Goal: Transaction & Acquisition: Purchase product/service

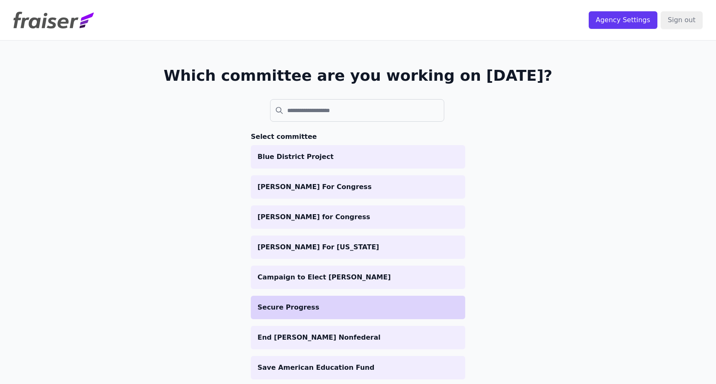
click at [332, 304] on p "Secure Progress" at bounding box center [358, 308] width 201 height 10
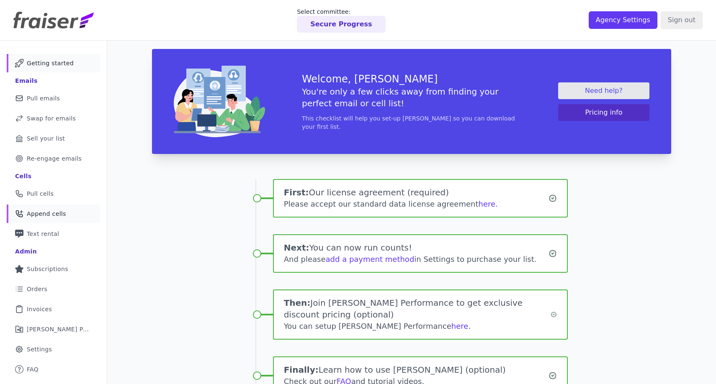
click at [52, 217] on span "Append cells" at bounding box center [46, 214] width 39 height 8
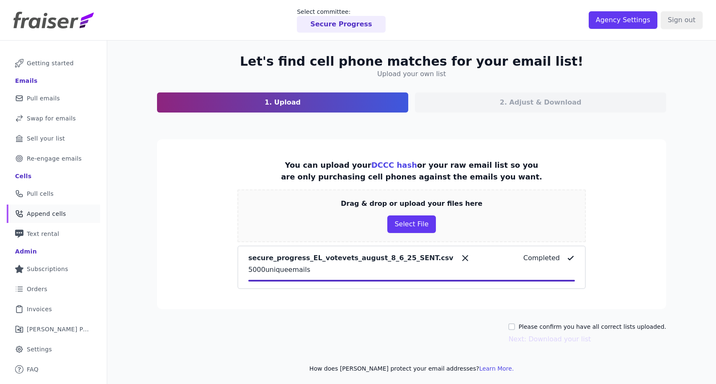
click at [560, 323] on label "Please confirm you have all correct lists uploaded." at bounding box center [592, 327] width 148 height 8
click at [515, 324] on input "Please confirm you have all correct lists uploaded." at bounding box center [511, 327] width 7 height 7
checkbox input "true"
click at [551, 343] on button "Next: Download your list" at bounding box center [549, 340] width 82 height 10
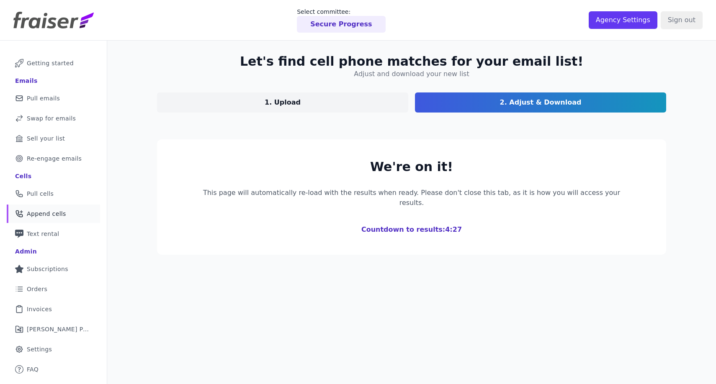
click at [650, 271] on div "Let's find cell phone matches for your email list! Adjust and download your new…" at bounding box center [411, 233] width 609 height 384
click at [500, 65] on h2 "Let's find cell phone matches for your email list!" at bounding box center [411, 61] width 343 height 15
click at [449, 189] on p "This page will automatically re-load with the results when ready. Please don't …" at bounding box center [411, 198] width 429 height 20
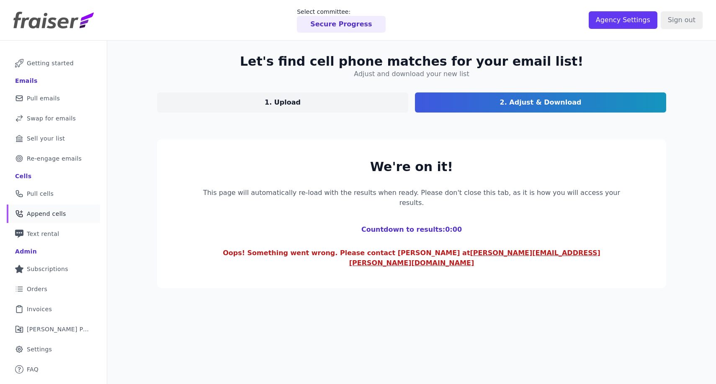
click at [453, 225] on div "We're on it! This page will automatically re-load with the results when ready. …" at bounding box center [411, 214] width 429 height 109
click at [518, 105] on p "2. Adjust & Download" at bounding box center [541, 103] width 82 height 10
click at [678, 210] on div "Let's find cell phone matches for your email list! Adjust and download your new…" at bounding box center [412, 171] width 536 height 261
click at [33, 211] on span "Append cells" at bounding box center [46, 214] width 39 height 8
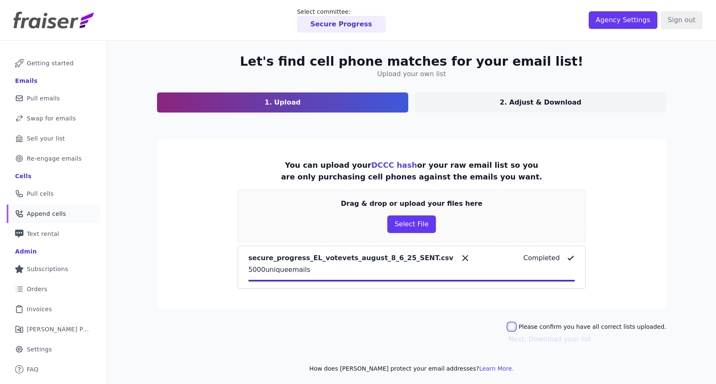
click at [515, 326] on input "Please confirm you have all correct lists uploaded." at bounding box center [511, 327] width 7 height 7
checkbox input "true"
click at [532, 336] on button "Next: Download your list" at bounding box center [549, 340] width 82 height 10
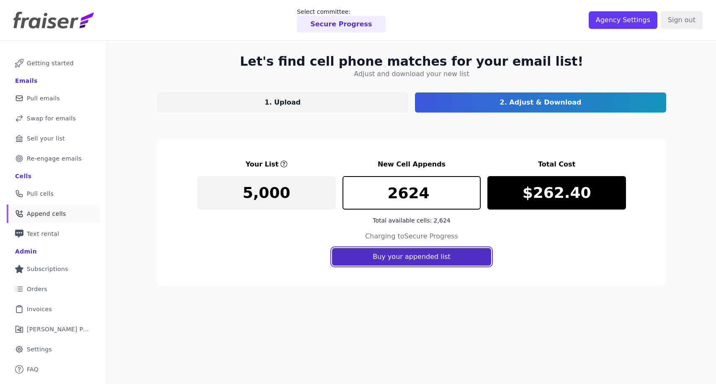
click at [436, 255] on button "Buy your appended list" at bounding box center [411, 257] width 159 height 18
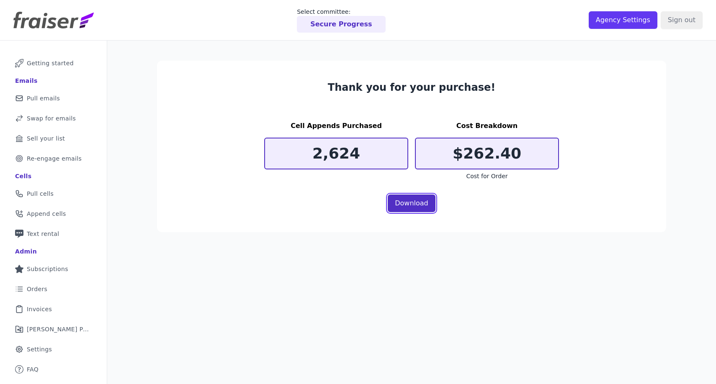
click at [412, 199] on link "Download" at bounding box center [412, 204] width 48 height 18
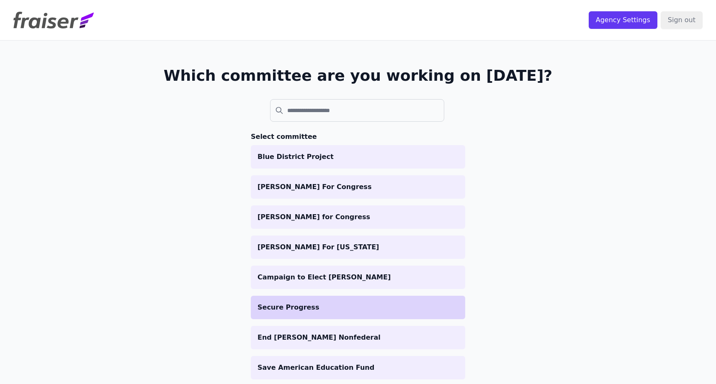
click at [292, 313] on li "Secure Progress" at bounding box center [358, 307] width 214 height 23
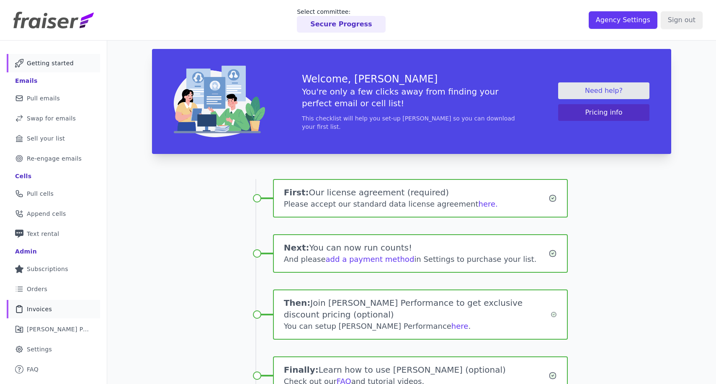
scroll to position [64, 0]
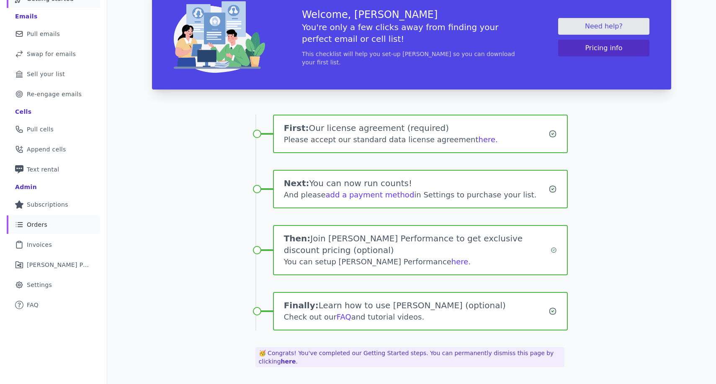
click at [62, 224] on link "List Icon Outline of bulleted list Orders" at bounding box center [53, 225] width 93 height 18
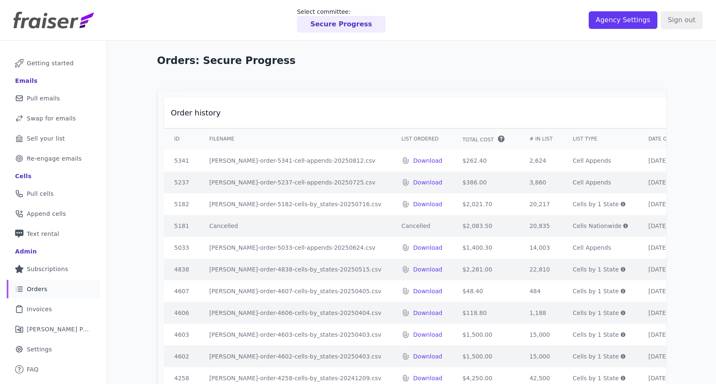
click at [351, 32] on div "Secure Progress" at bounding box center [341, 24] width 88 height 17
